Goal: Task Accomplishment & Management: Complete application form

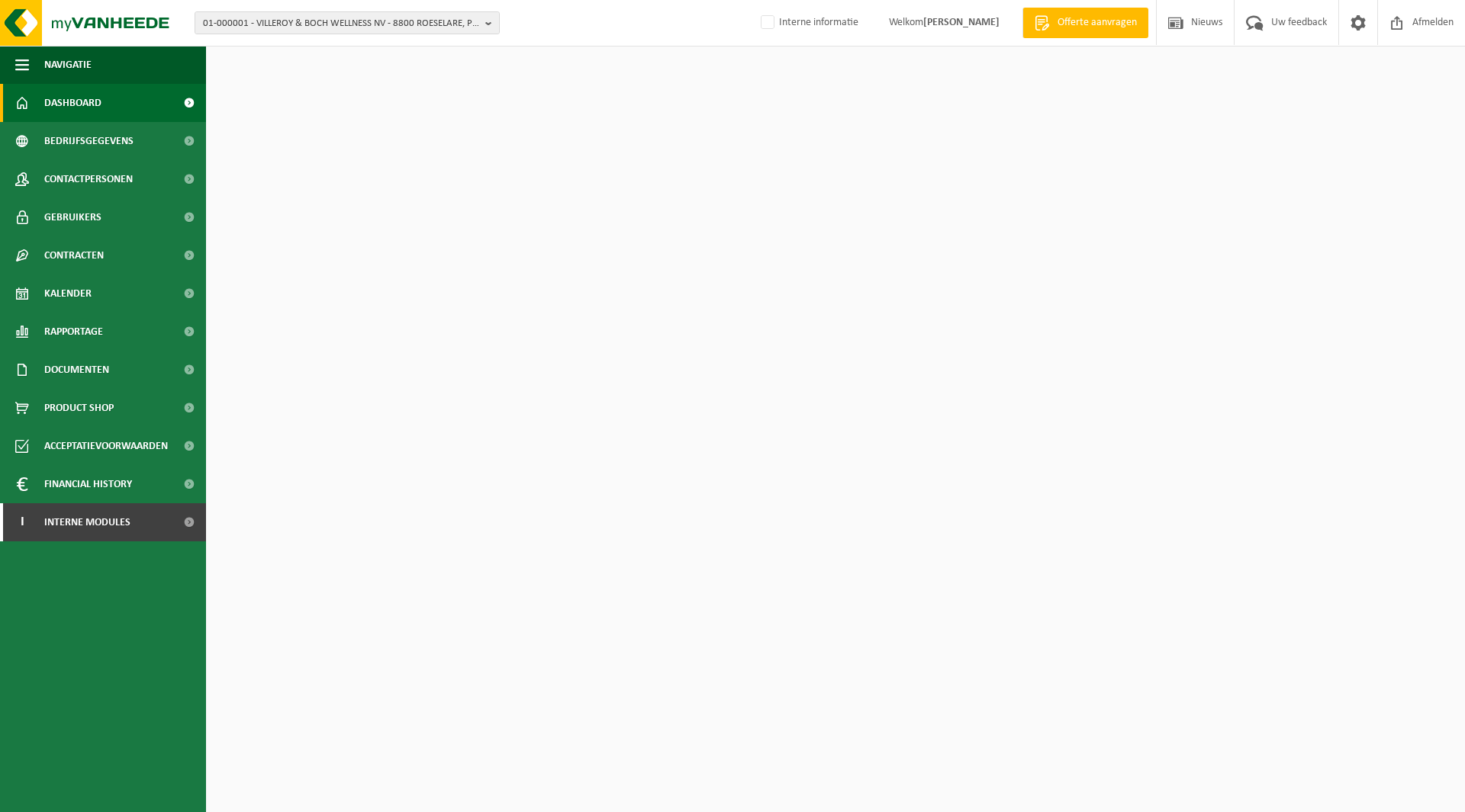
click at [293, 30] on span "01-000001 - VILLEROY & BOCH WELLNESS NV - 8800 ROESELARE, POPULIERSTRAAT 1" at bounding box center [341, 24] width 276 height 23
type input "10-750070"
click at [280, 85] on div "Dashboard verborgen Toon" at bounding box center [366, 69] width 313 height 45
click at [279, 76] on h2 "Dashboard verborgen" at bounding box center [285, 69] width 144 height 30
click at [273, 25] on span "01-000001 - VILLEROY & BOCH WELLNESS NV - 8800 ROESELARE, POPULIERSTRAAT 1" at bounding box center [341, 24] width 276 height 23
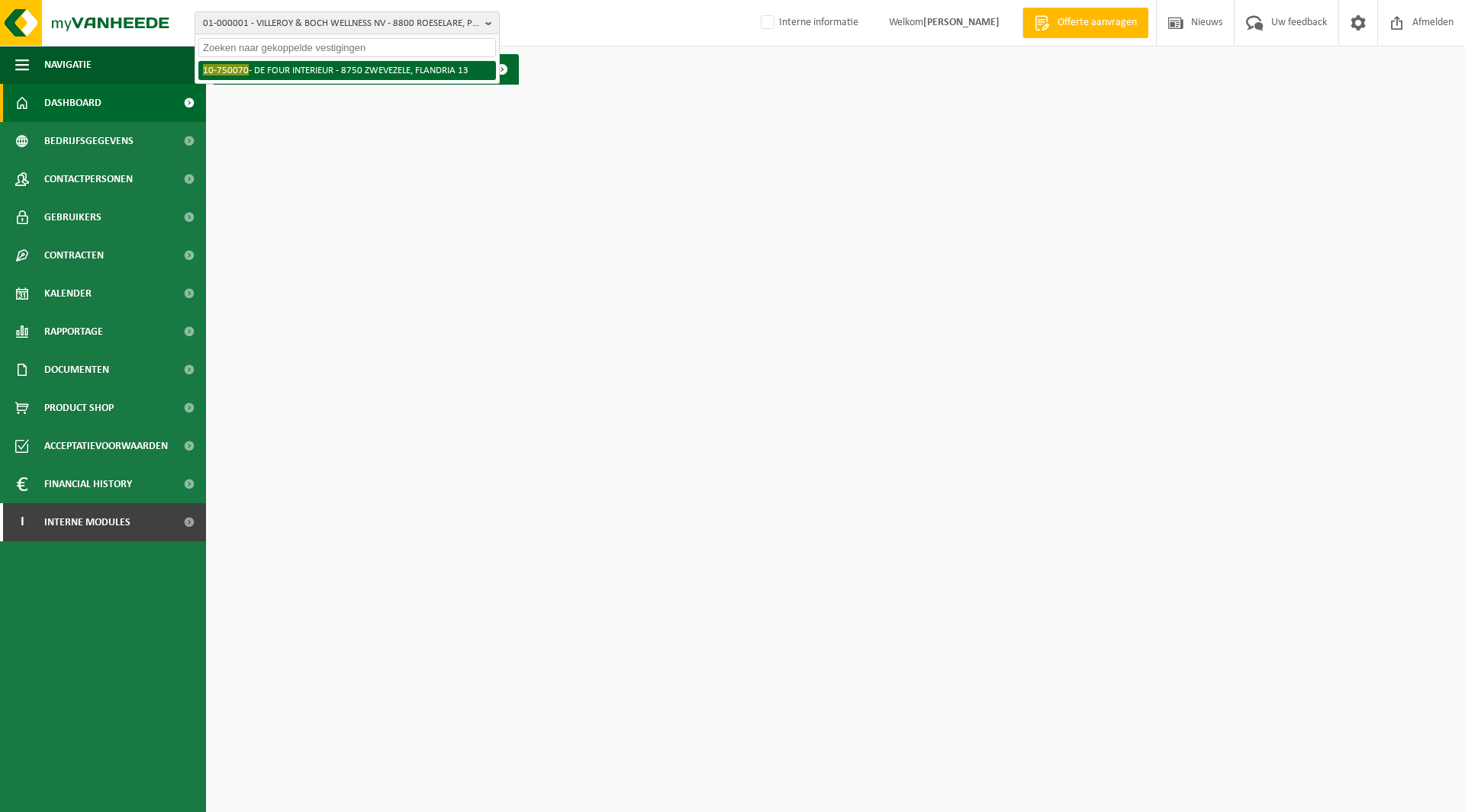
click at [271, 66] on li "10-750070 - DE FOUR INTERIEUR - 8750 ZWEVEZELE, FLANDRIA 13" at bounding box center [347, 71] width 297 height 19
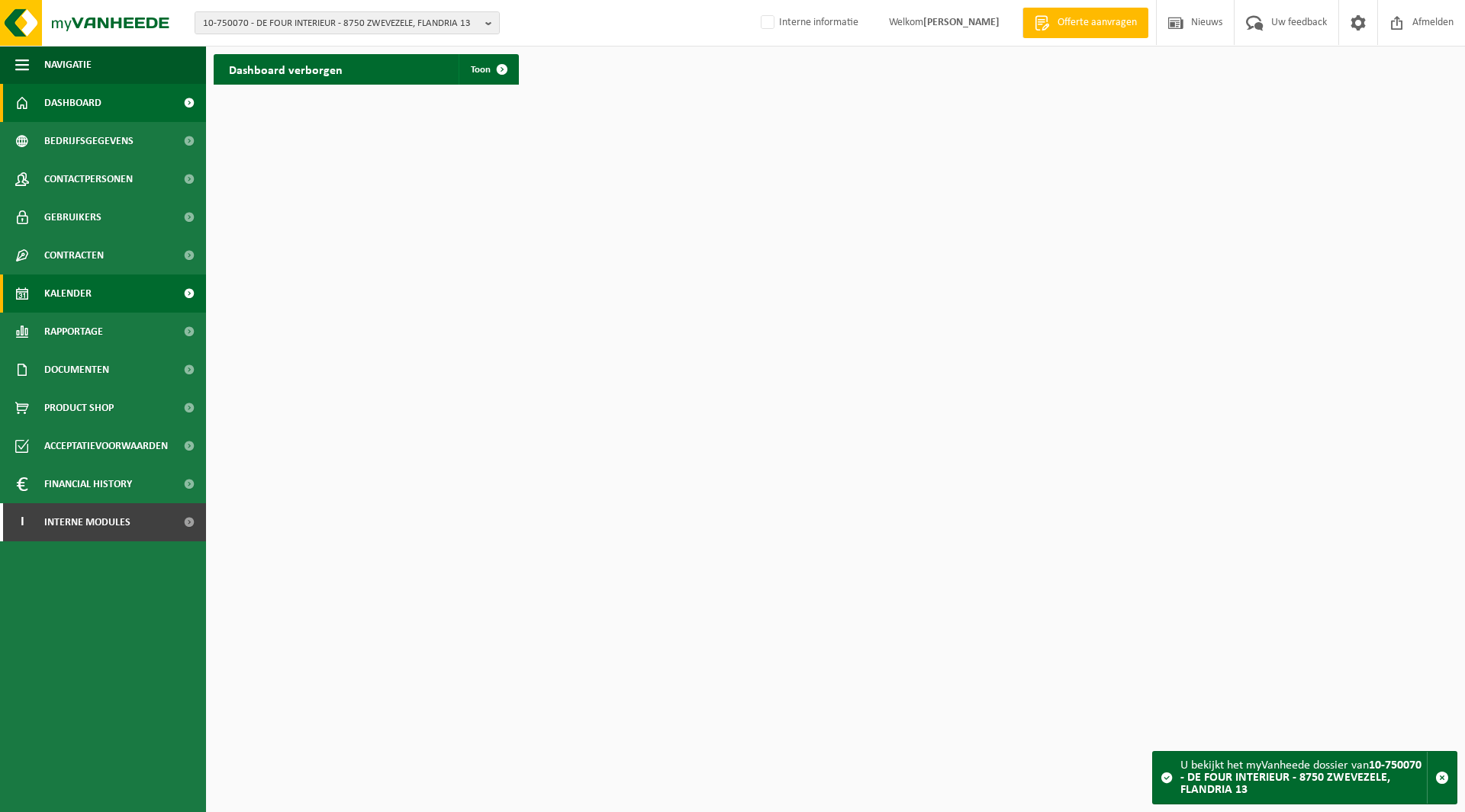
click at [75, 288] on span "Kalender" at bounding box center [67, 293] width 47 height 38
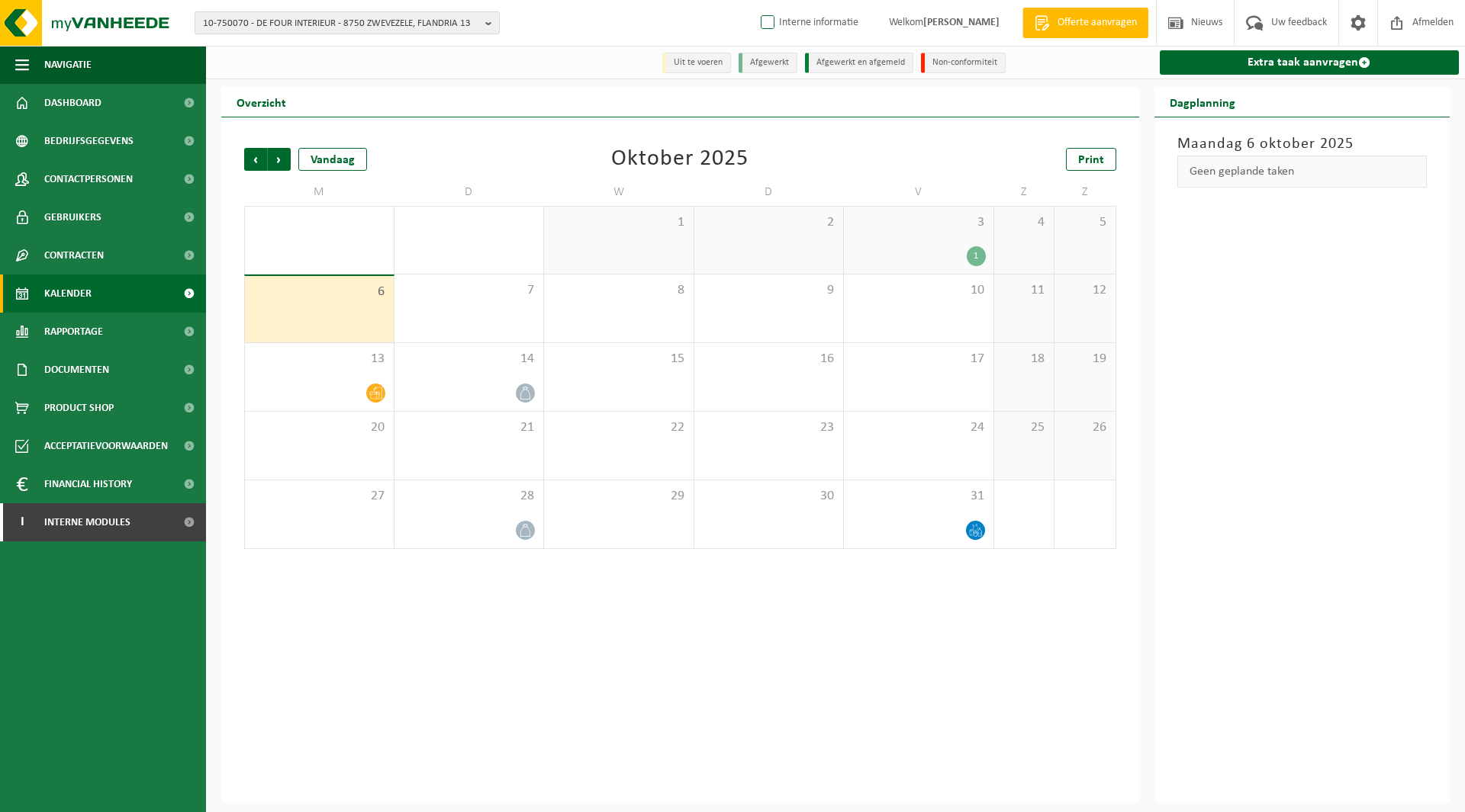
click at [758, 23] on label "Interne informatie" at bounding box center [808, 23] width 100 height 23
click at [754, 0] on input "Interne informatie" at bounding box center [754, -1] width 1 height 1
checkbox input "true"
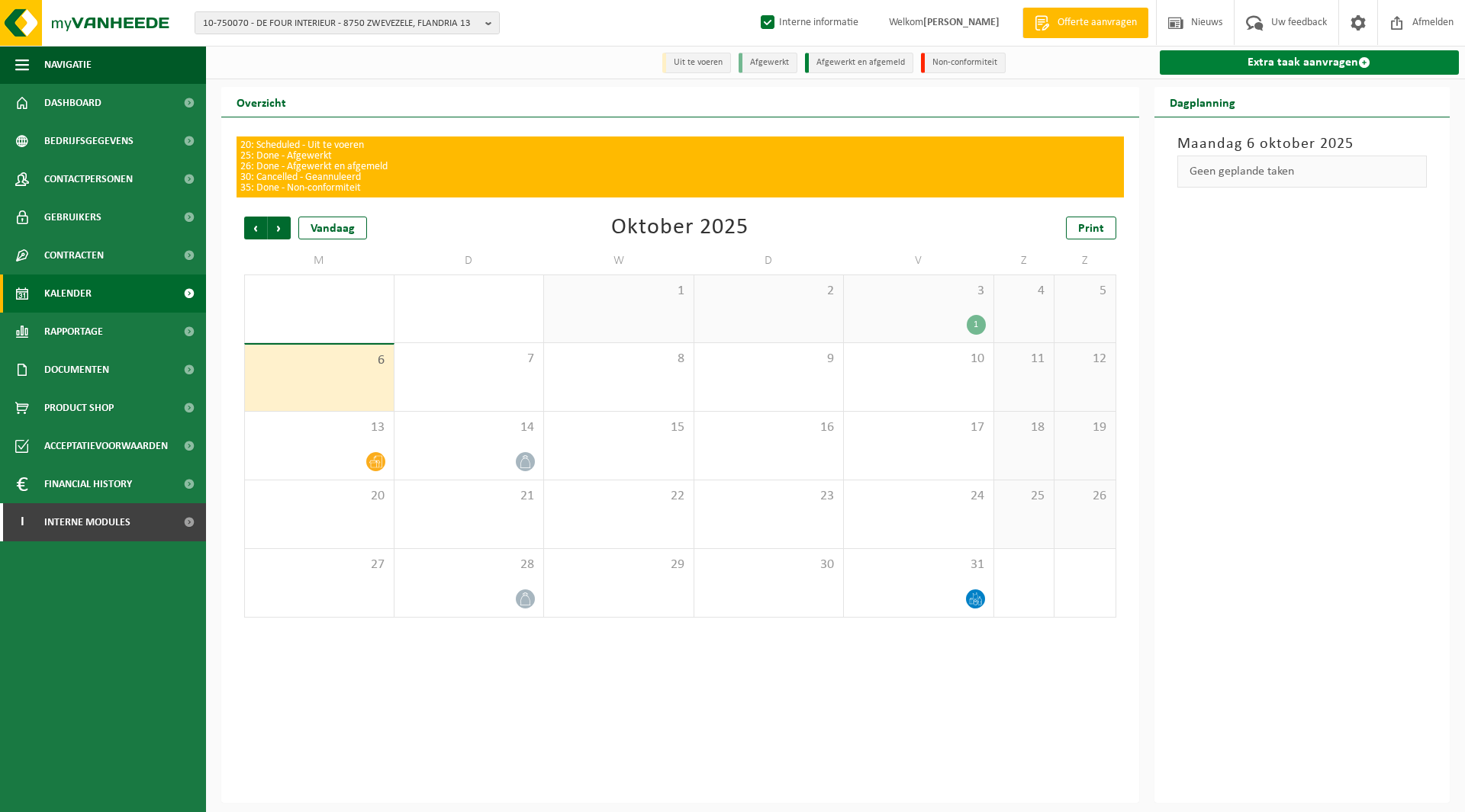
click at [1238, 62] on link "Extra taak aanvragen" at bounding box center [1310, 62] width 300 height 24
click at [1275, 70] on link "Extra taak aanvragen" at bounding box center [1310, 62] width 300 height 24
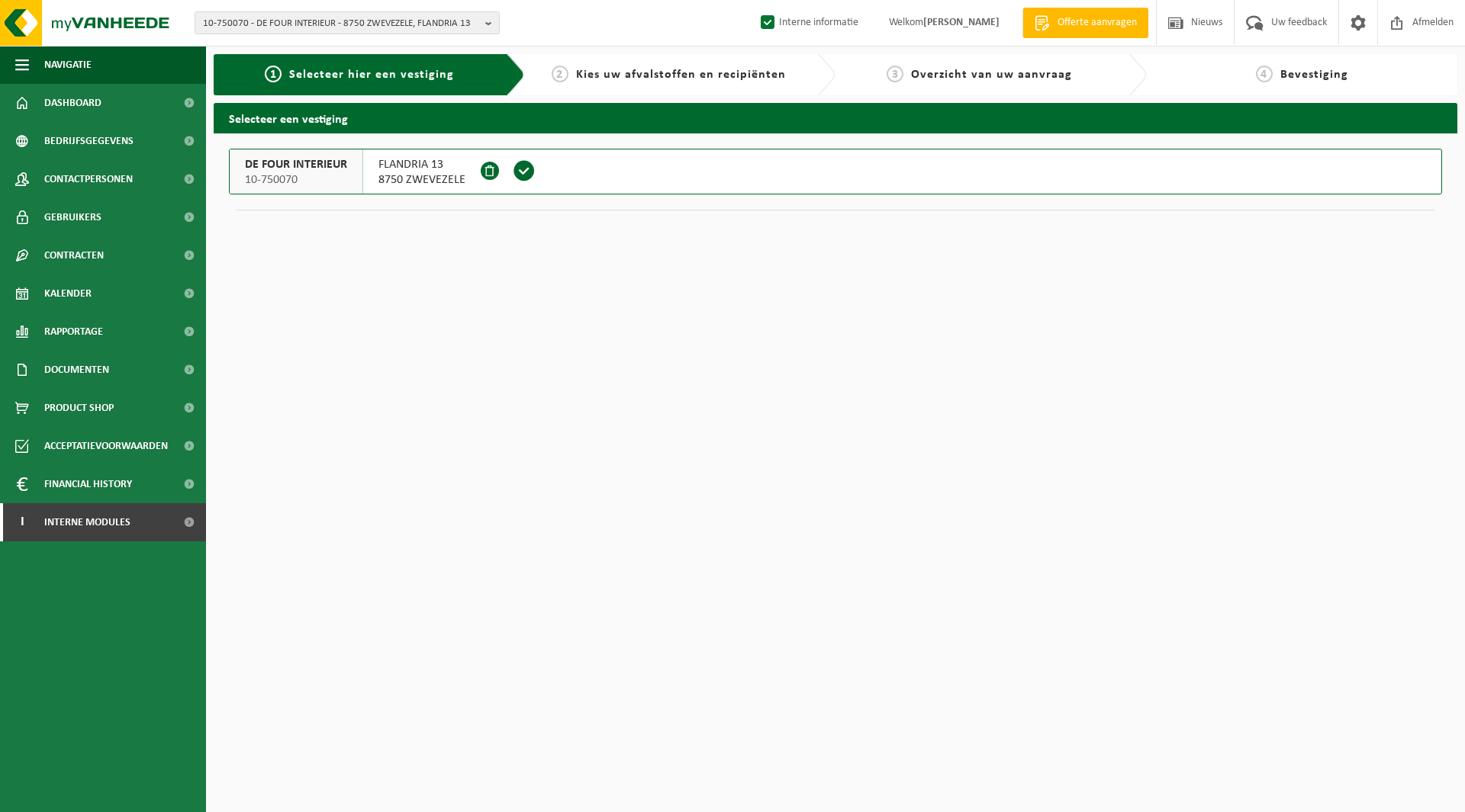
click at [300, 164] on span "DE FOUR INTERIEUR" at bounding box center [296, 164] width 102 height 15
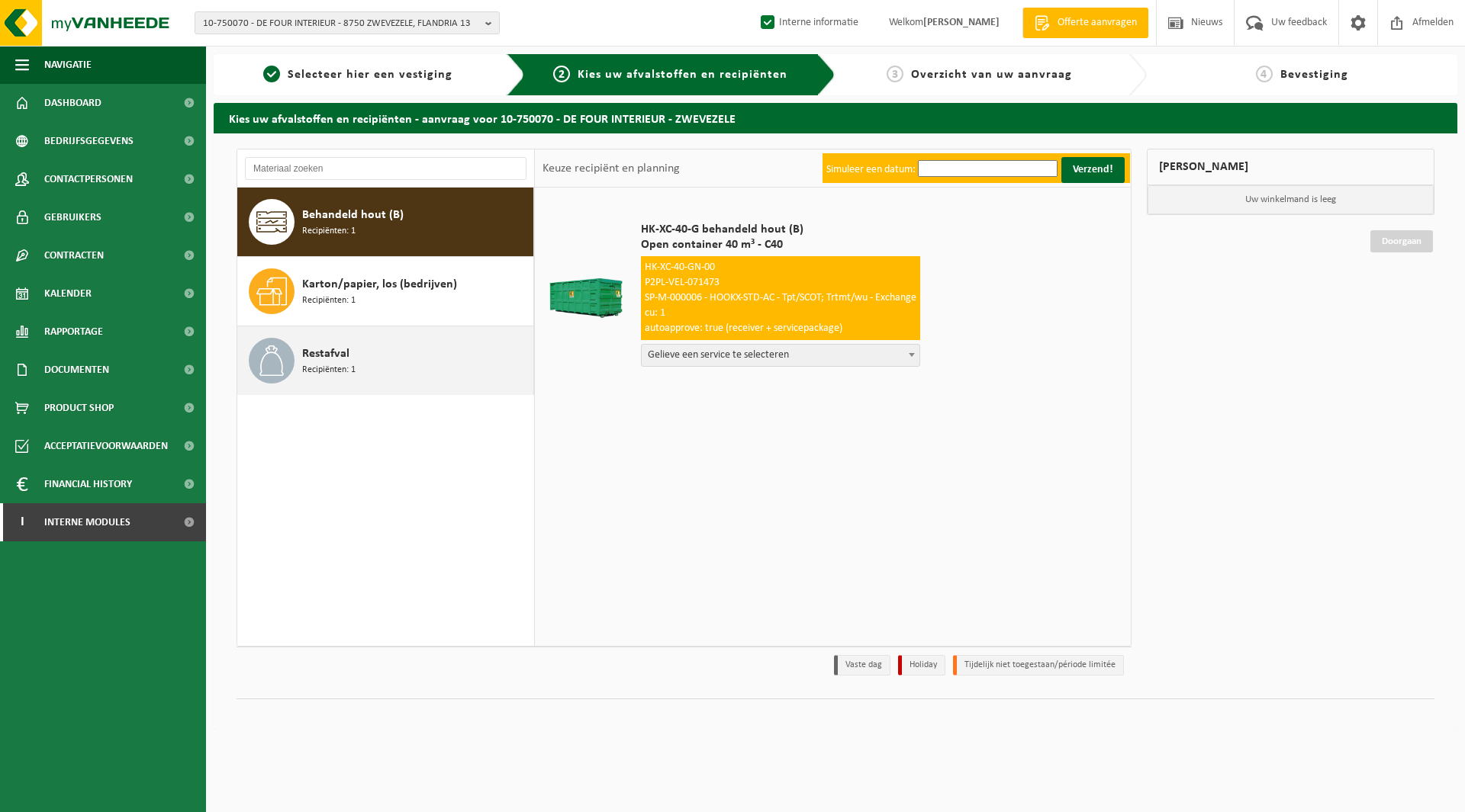
click at [347, 348] on span "Restafval" at bounding box center [325, 353] width 47 height 18
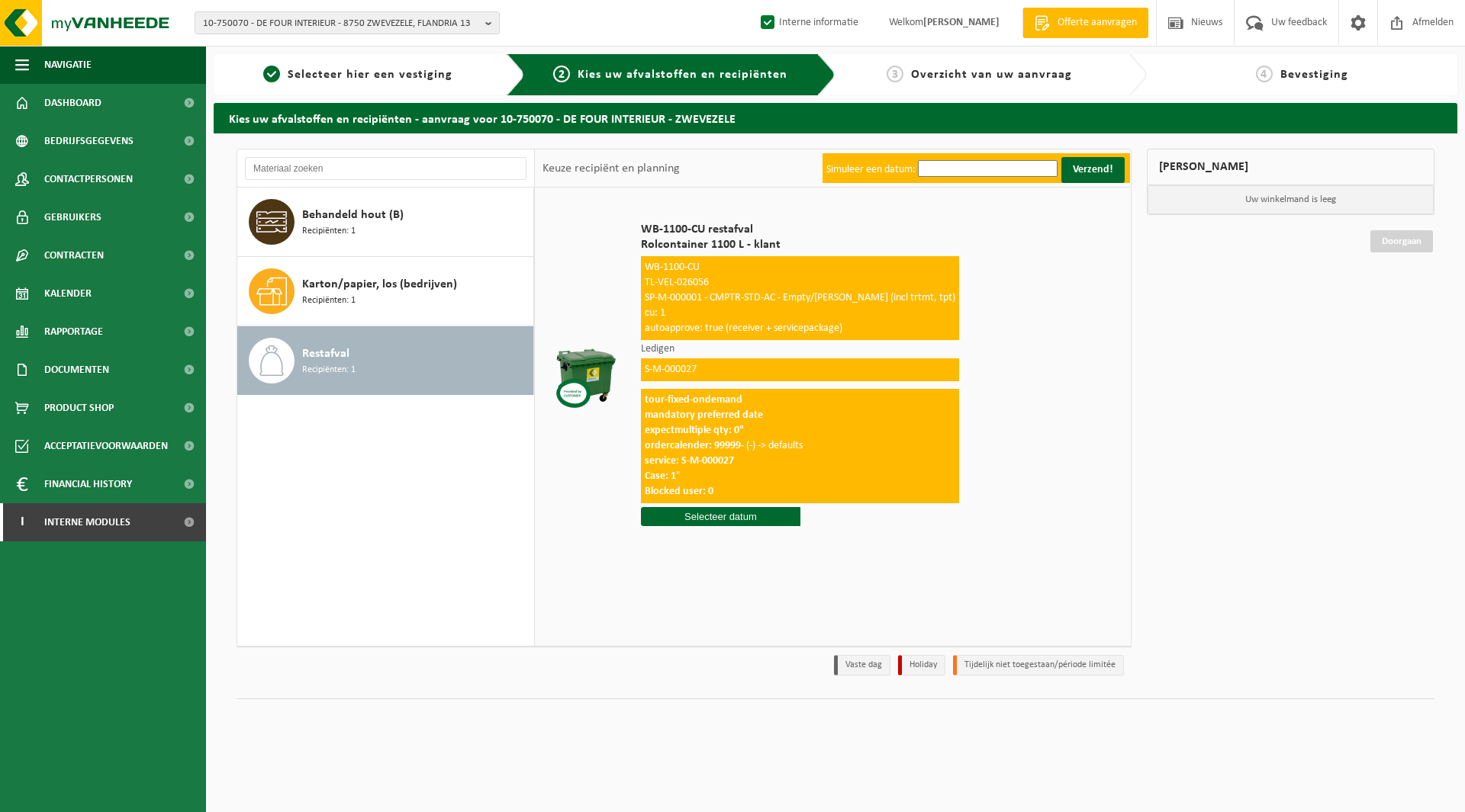
click at [688, 520] on input "text" at bounding box center [720, 517] width 159 height 19
click at [813, 552] on icon at bounding box center [813, 551] width 24 height 24
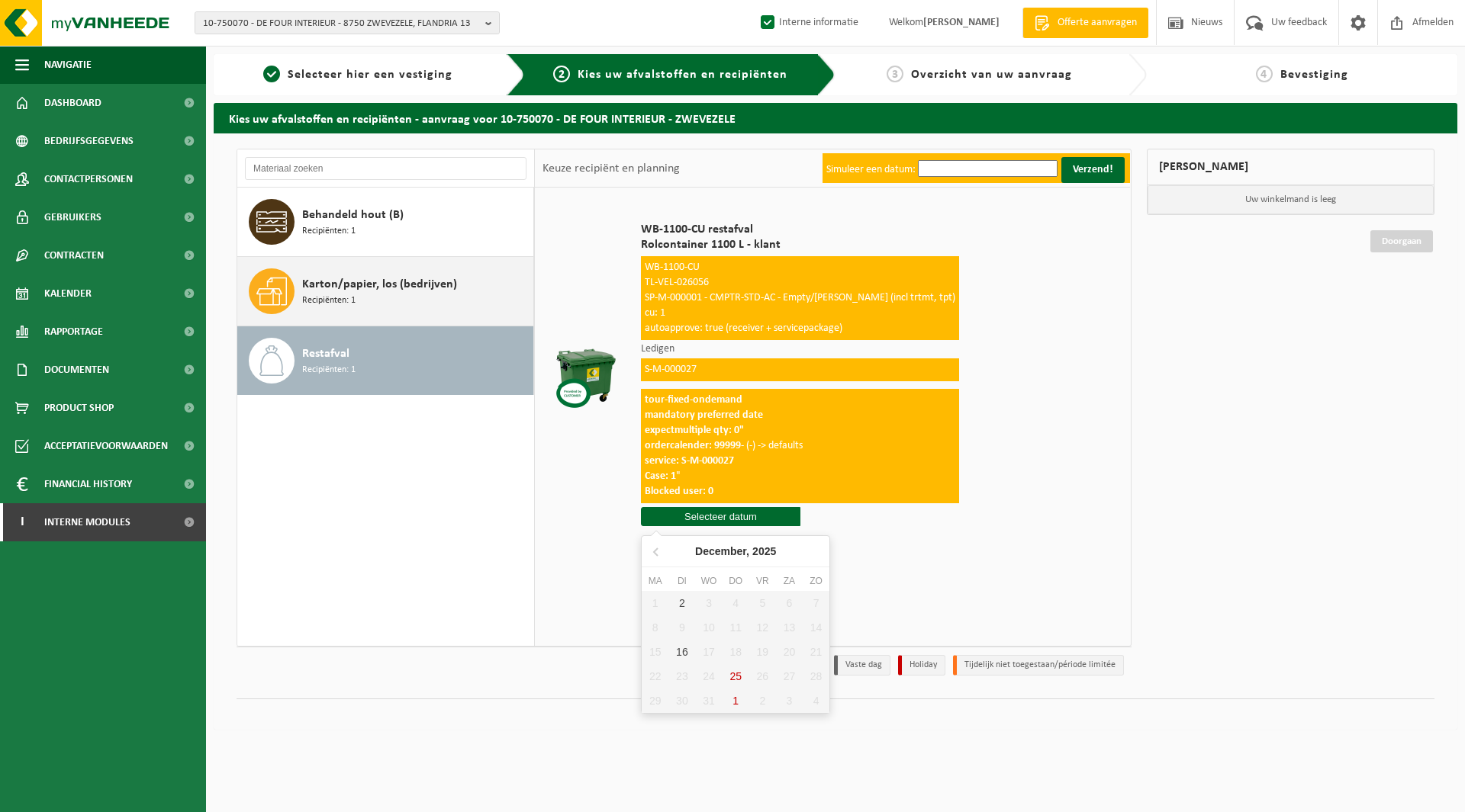
click at [391, 296] on div "Karton/papier, los (bedrijven) Recipiënten: 1" at bounding box center [416, 291] width 227 height 45
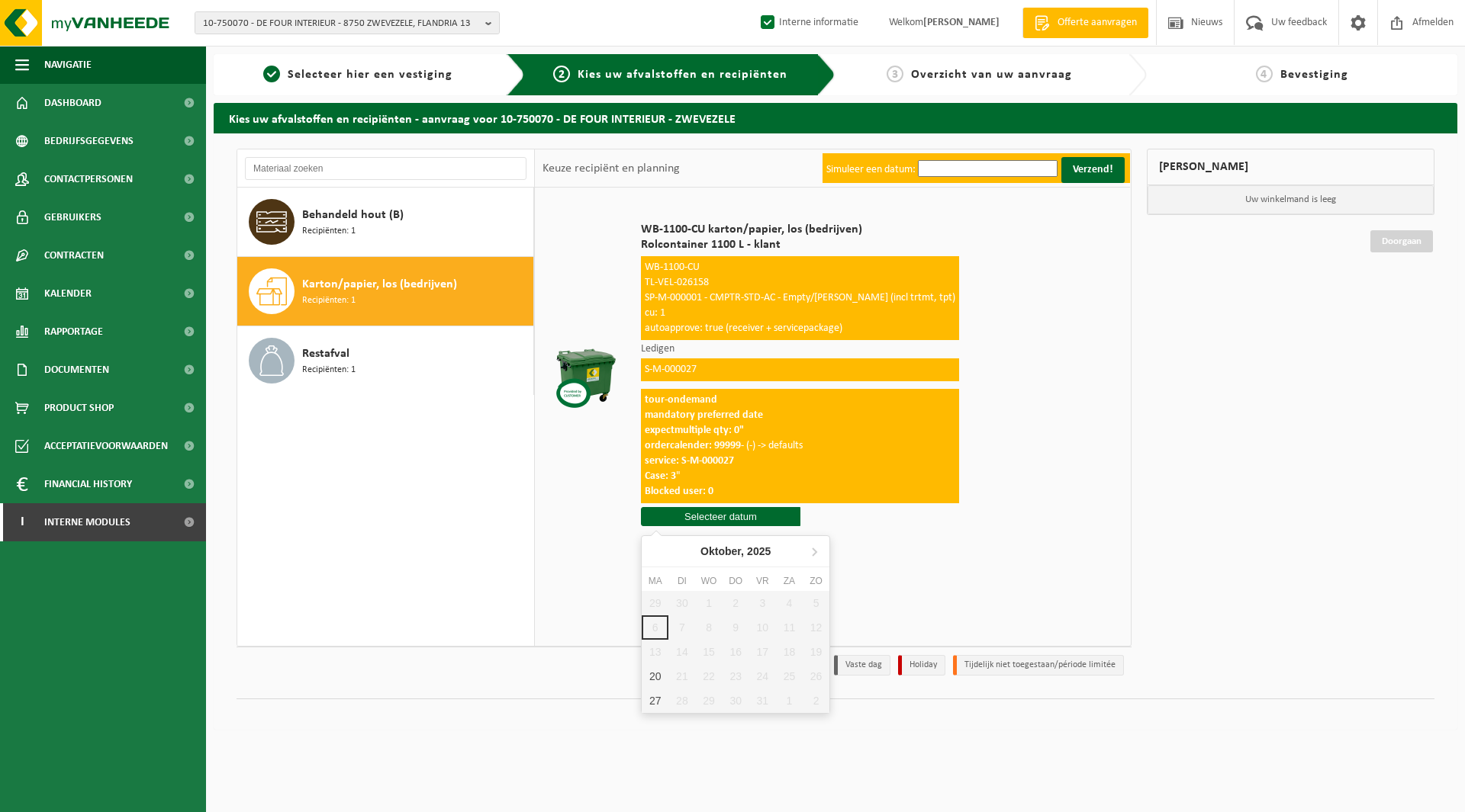
click at [722, 525] on input "text" at bounding box center [720, 517] width 159 height 19
click at [325, 228] on span "Recipiënten: 1" at bounding box center [329, 231] width 53 height 14
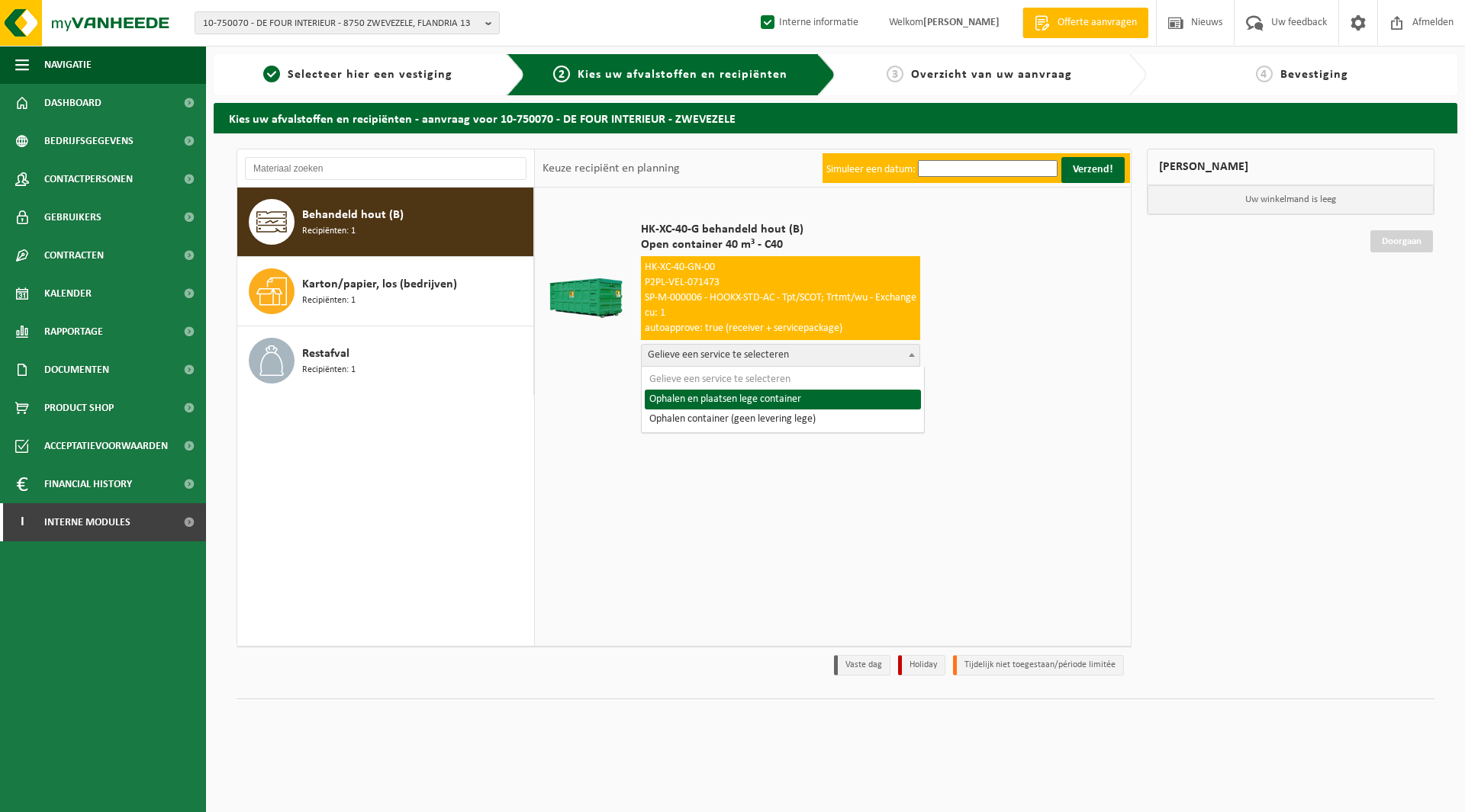
click at [714, 361] on span "Gelieve een service te selecteren" at bounding box center [780, 355] width 278 height 21
select select "P2PL-VEL-071473_HK-XC-40-GN-00_04-000028_46"
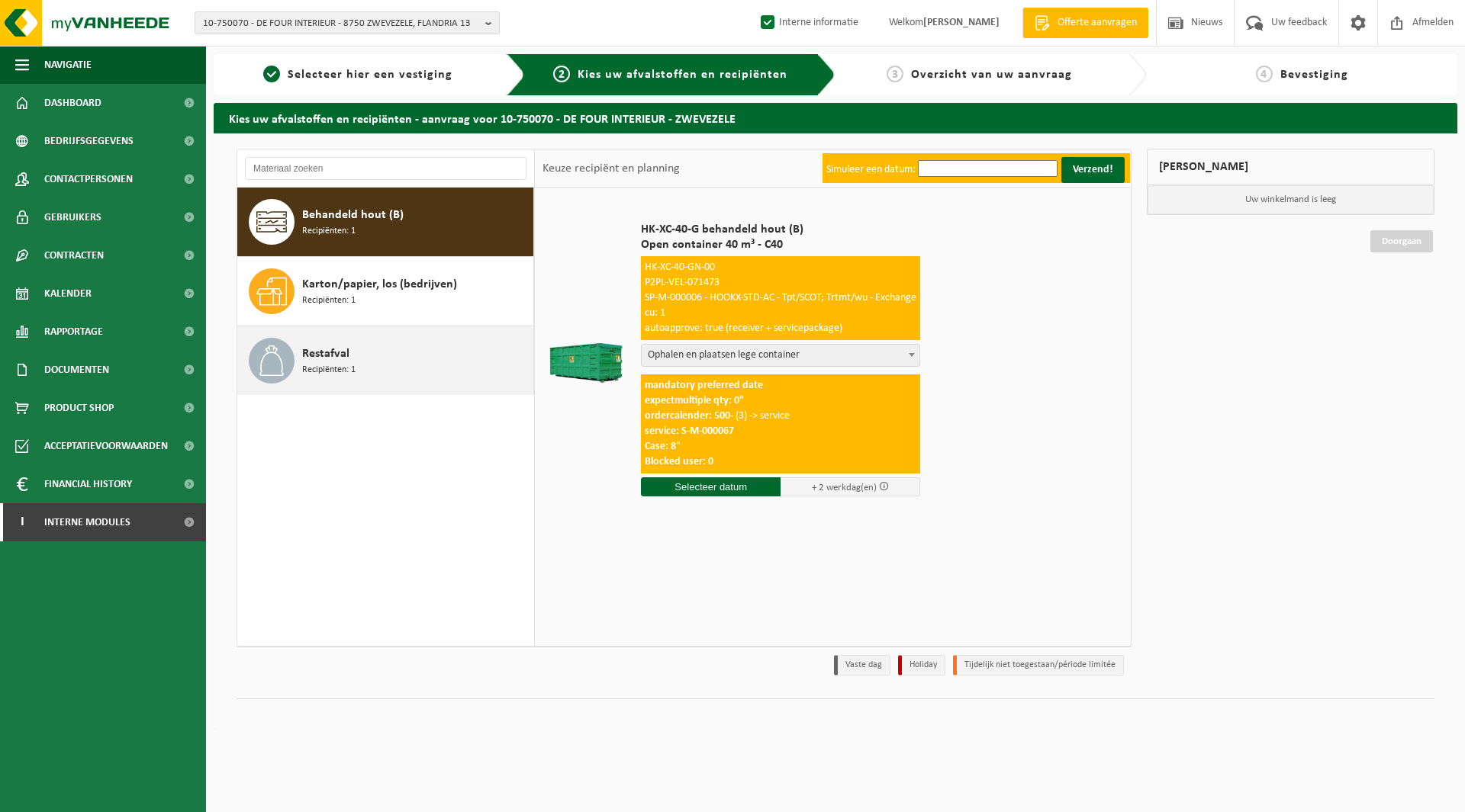
click at [416, 375] on div "Restafval Recipiënten: 1" at bounding box center [416, 361] width 227 height 45
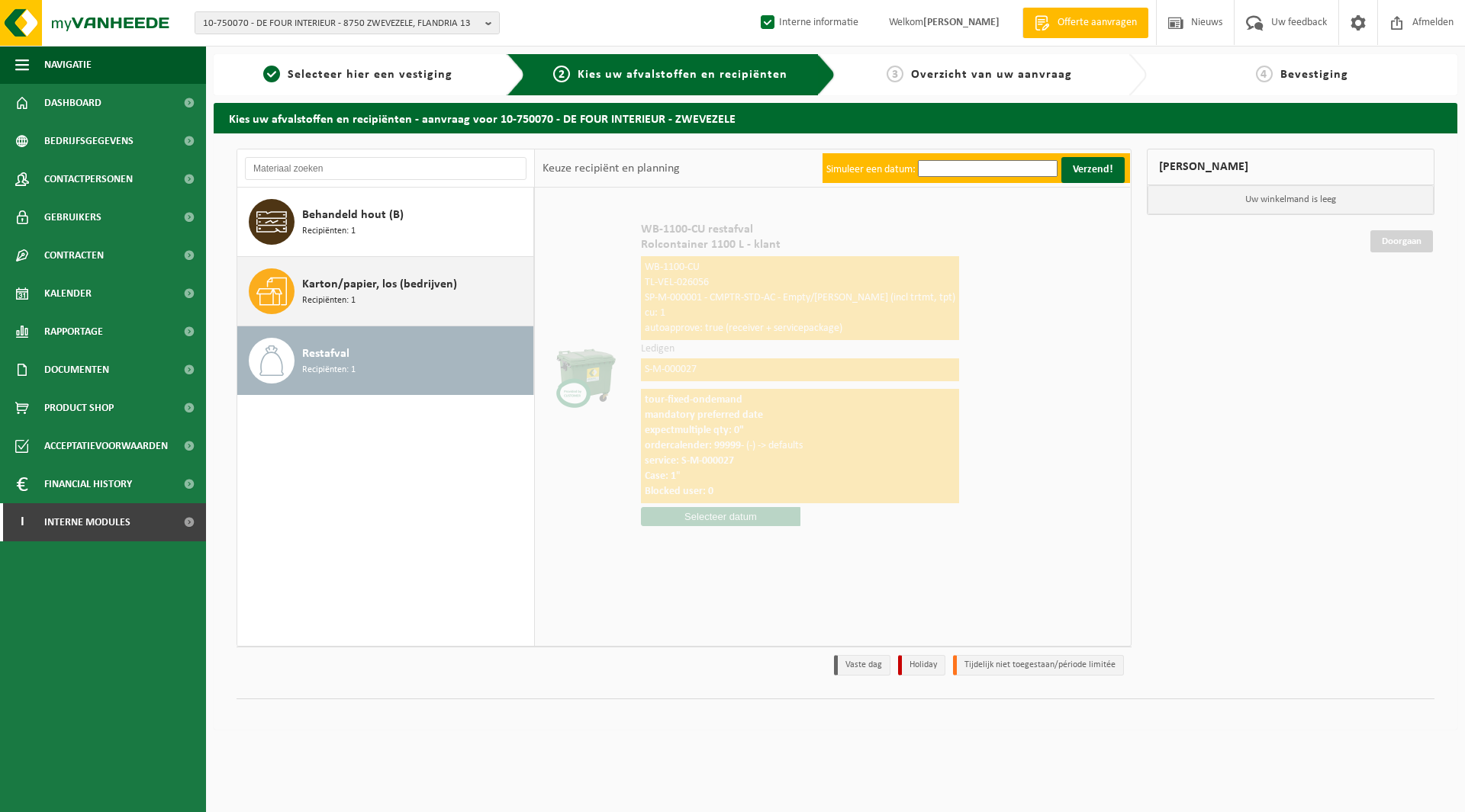
click at [409, 286] on span "Karton/papier, los (bedrijven)" at bounding box center [379, 284] width 154 height 18
